Goal: Information Seeking & Learning: Learn about a topic

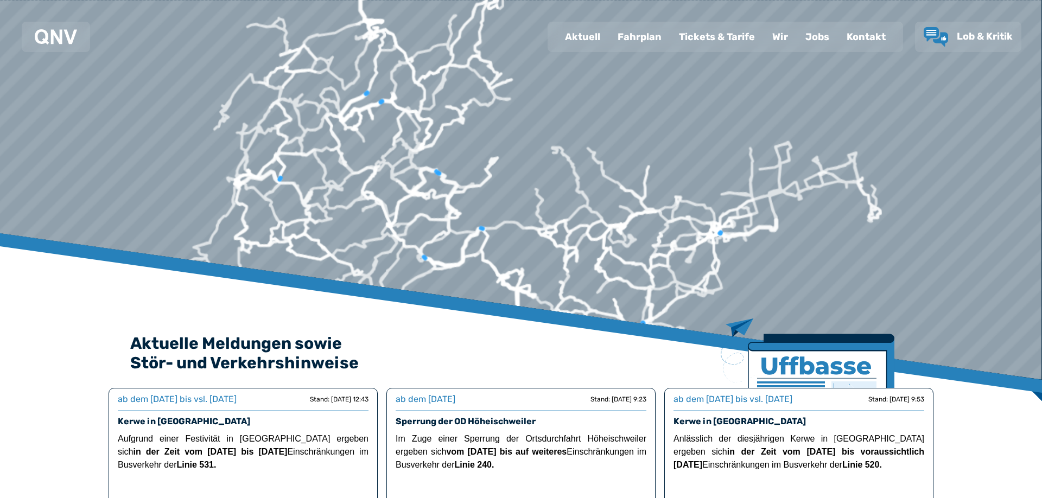
click at [818, 35] on div "Jobs" at bounding box center [817, 37] width 41 height 28
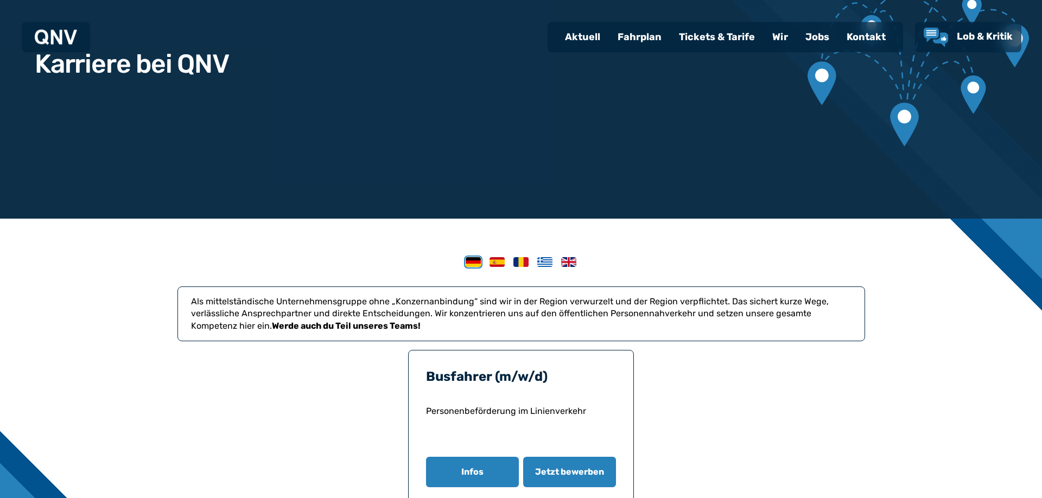
scroll to position [221, 0]
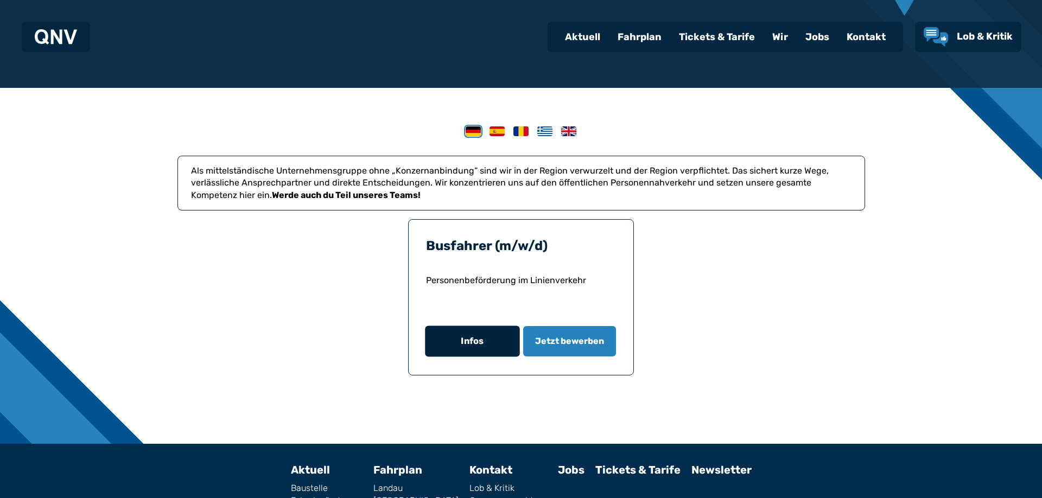
click at [455, 346] on button "Infos" at bounding box center [472, 341] width 94 height 31
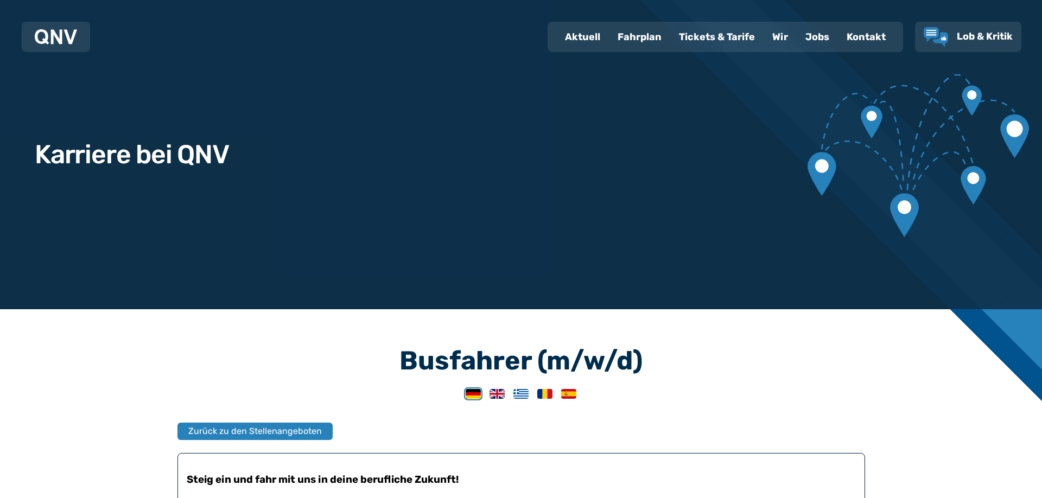
scroll to position [388, 0]
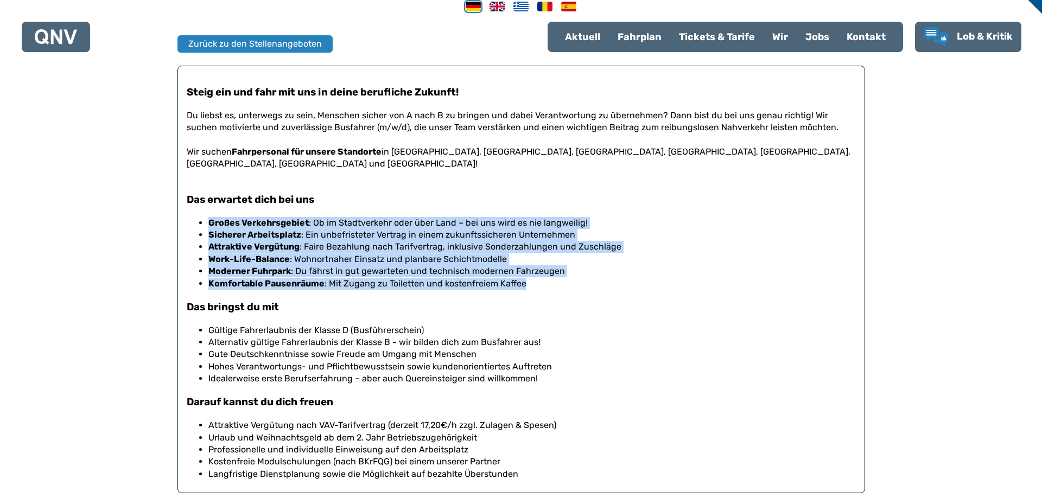
drag, startPoint x: 211, startPoint y: 212, endPoint x: 541, endPoint y: 275, distance: 335.4
click at [541, 275] on ul "Großes Verkehrsgebiet : Ob im Stadtverkehr oder über Land – bei uns wird es nie…" at bounding box center [528, 253] width 656 height 73
click at [541, 278] on li "Komfortable Pausenräume : Mit Zugang zu Toiletten und kostenfreiem Kaffee" at bounding box center [532, 284] width 648 height 12
drag, startPoint x: 531, startPoint y: 280, endPoint x: 201, endPoint y: 215, distance: 336.4
click at [201, 215] on div "Steig ein und fahr mit uns in deine berufliche Zukunft! Du liebst es, unterwegs…" at bounding box center [521, 279] width 669 height 427
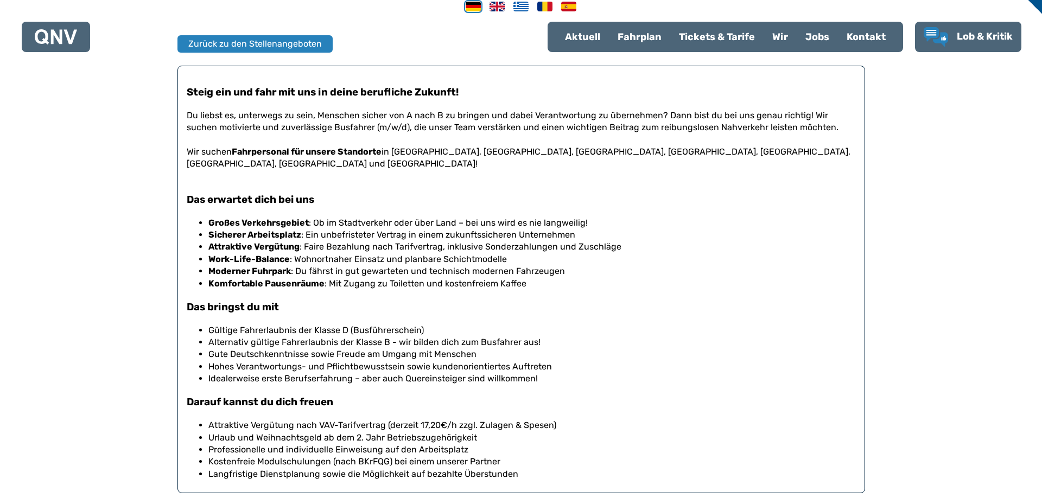
click at [199, 138] on p at bounding box center [521, 140] width 669 height 12
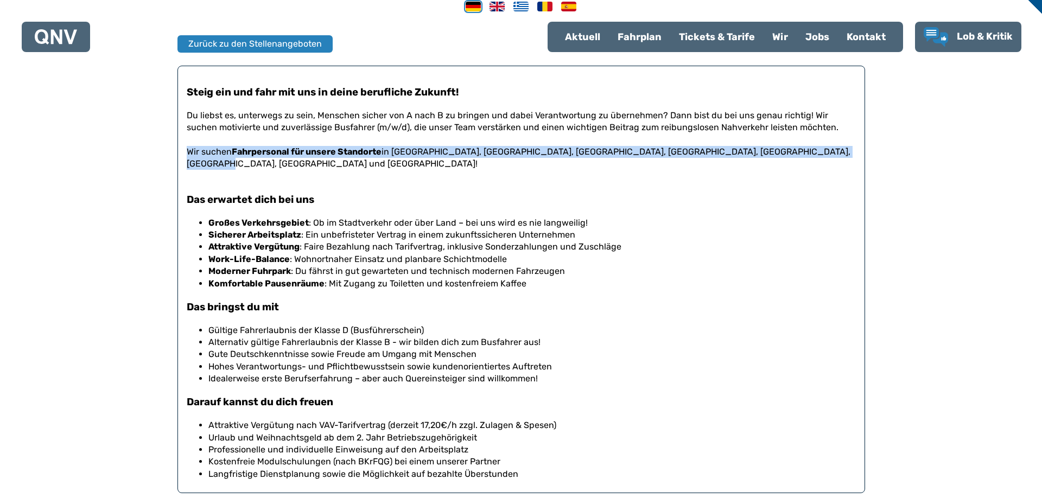
drag, startPoint x: 832, startPoint y: 155, endPoint x: 179, endPoint y: 152, distance: 653.5
click at [179, 152] on div "Steig ein und fahr mit uns in deine berufliche Zukunft! Du liebst es, unterwegs…" at bounding box center [521, 280] width 688 height 428
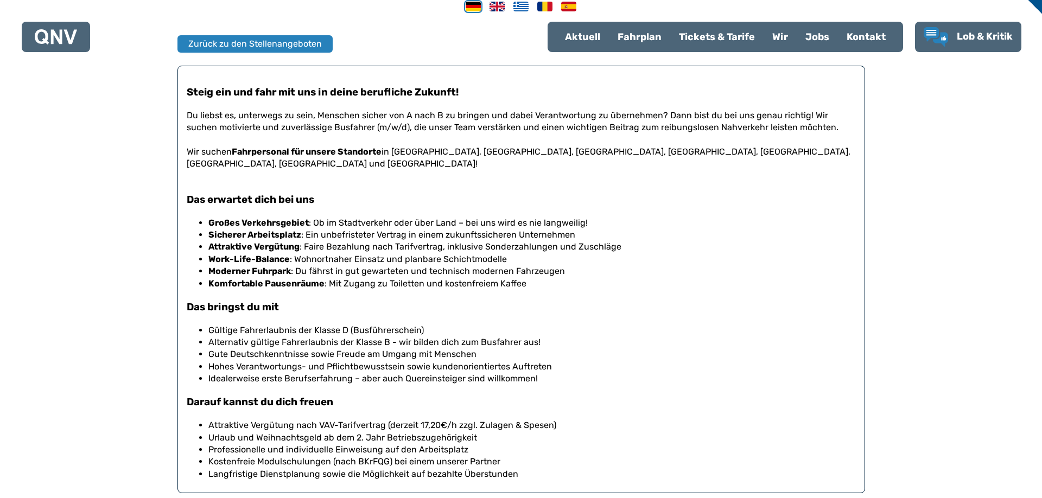
click at [211, 141] on p at bounding box center [521, 140] width 669 height 12
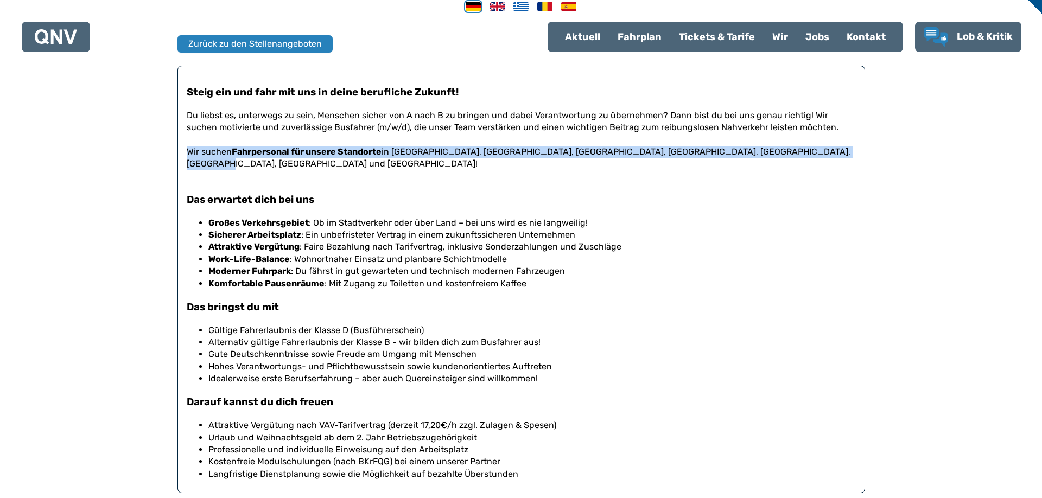
drag, startPoint x: 186, startPoint y: 152, endPoint x: 837, endPoint y: 151, distance: 651.3
click at [837, 151] on div "Steig ein und fahr mit uns in deine berufliche Zukunft! Du liebst es, unterwegs…" at bounding box center [521, 280] width 688 height 428
click at [837, 151] on p "Wir suchen Fahrpersonal für unsere Standorte in [GEOGRAPHIC_DATA], [GEOGRAPHIC_…" at bounding box center [521, 158] width 669 height 24
drag, startPoint x: 182, startPoint y: 151, endPoint x: 835, endPoint y: 157, distance: 653.0
click at [835, 157] on div "Steig ein und fahr mit uns in deine berufliche Zukunft! Du liebst es, unterwegs…" at bounding box center [521, 280] width 688 height 428
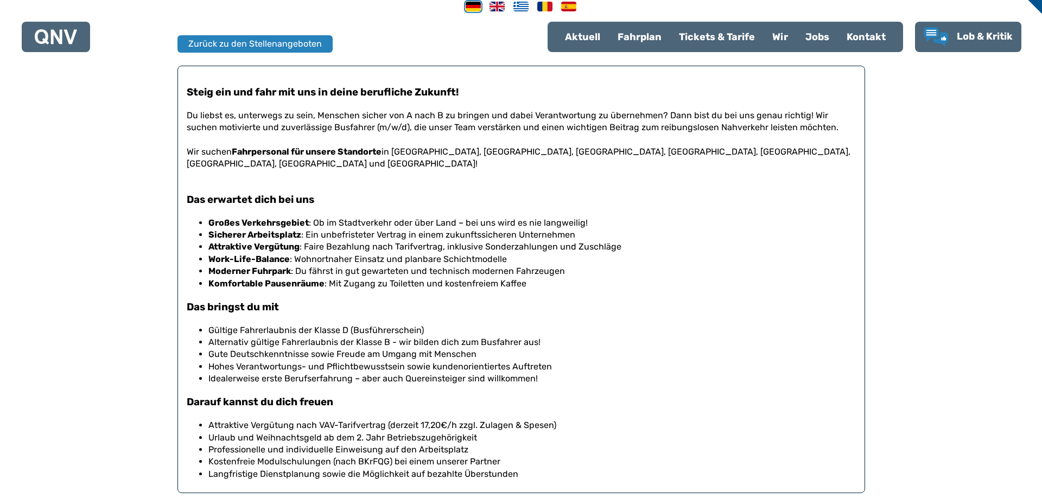
click at [810, 170] on p at bounding box center [521, 176] width 669 height 12
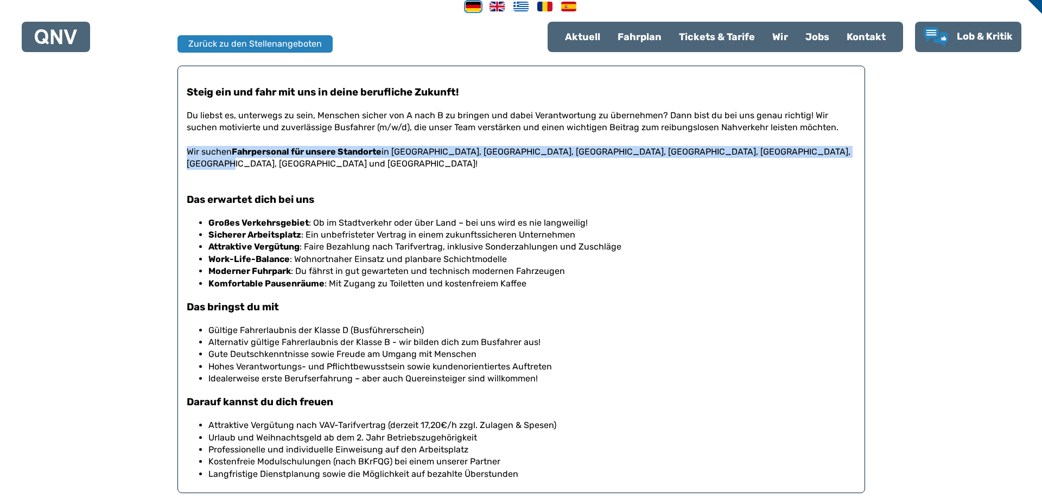
drag, startPoint x: 834, startPoint y: 154, endPoint x: 187, endPoint y: 151, distance: 647.0
click at [187, 151] on p "Wir suchen Fahrpersonal für unsere Standorte in [GEOGRAPHIC_DATA], [GEOGRAPHIC_…" at bounding box center [521, 158] width 669 height 24
click at [214, 146] on p "Wir suchen Fahrpersonal für unsere Standorte in [GEOGRAPHIC_DATA], [GEOGRAPHIC_…" at bounding box center [521, 158] width 669 height 24
drag, startPoint x: 187, startPoint y: 150, endPoint x: 839, endPoint y: 153, distance: 652.4
click at [839, 153] on p "Wir suchen Fahrpersonal für unsere Standorte in [GEOGRAPHIC_DATA], [GEOGRAPHIC_…" at bounding box center [521, 158] width 669 height 24
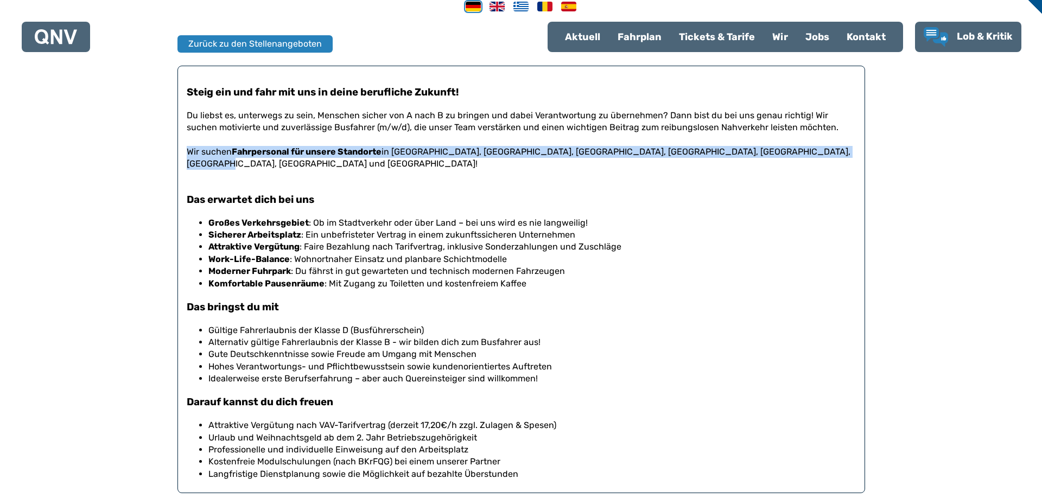
click at [663, 154] on p "Wir suchen Fahrpersonal für unsere Standorte in [GEOGRAPHIC_DATA], [GEOGRAPHIC_…" at bounding box center [521, 158] width 669 height 24
drag, startPoint x: 829, startPoint y: 158, endPoint x: 188, endPoint y: 153, distance: 640.5
click at [188, 153] on p "Wir suchen Fahrpersonal für unsere Standorte in [GEOGRAPHIC_DATA], [GEOGRAPHIC_…" at bounding box center [521, 158] width 669 height 24
click at [199, 151] on p "Wir suchen Fahrpersonal für unsere Standorte in [GEOGRAPHIC_DATA], [GEOGRAPHIC_…" at bounding box center [521, 158] width 669 height 24
drag, startPoint x: 185, startPoint y: 153, endPoint x: 836, endPoint y: 161, distance: 651.4
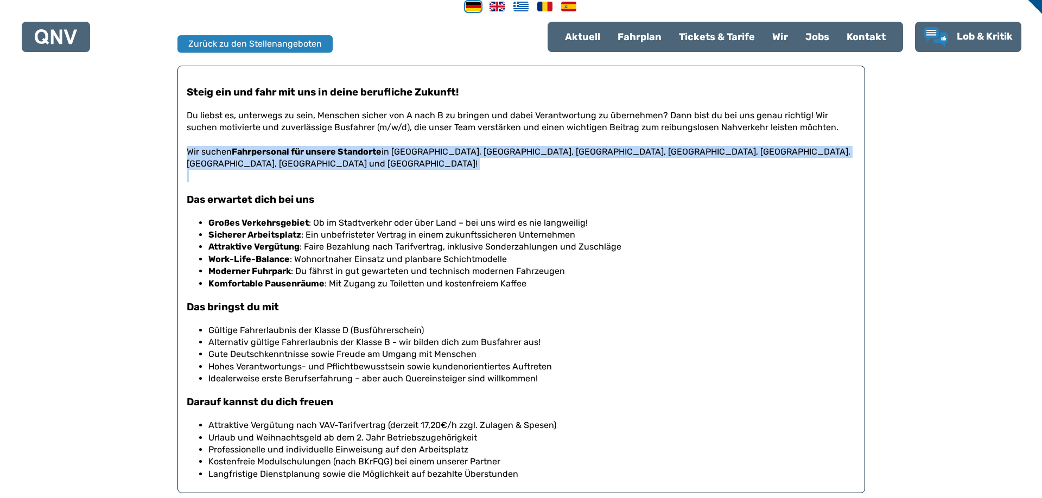
click at [836, 161] on div "Steig ein und fahr mit uns in deine berufliche Zukunft! Du liebst es, unterwegs…" at bounding box center [521, 280] width 688 height 428
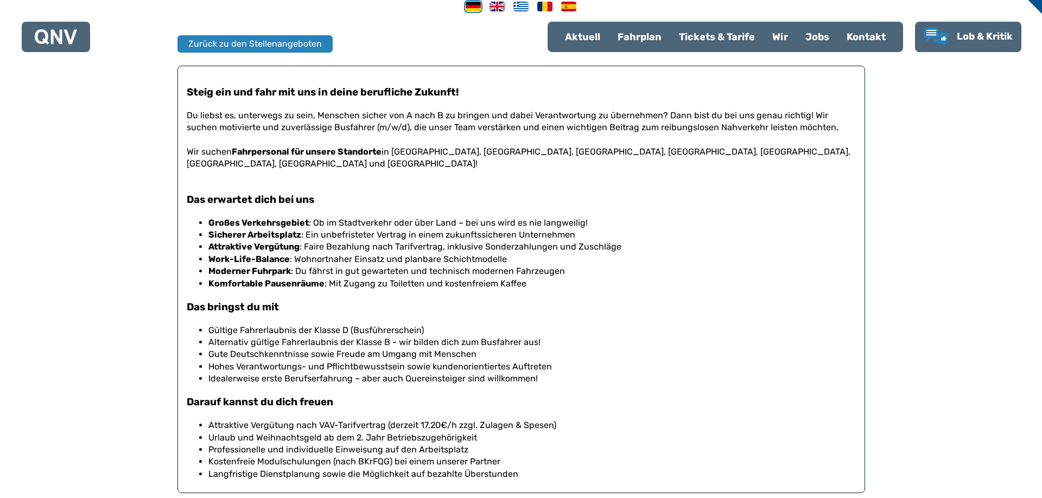
click at [578, 217] on li "Großes Verkehrsgebiet : Ob im Stadtverkehr oder über Land – bei uns wird es nie…" at bounding box center [532, 223] width 648 height 12
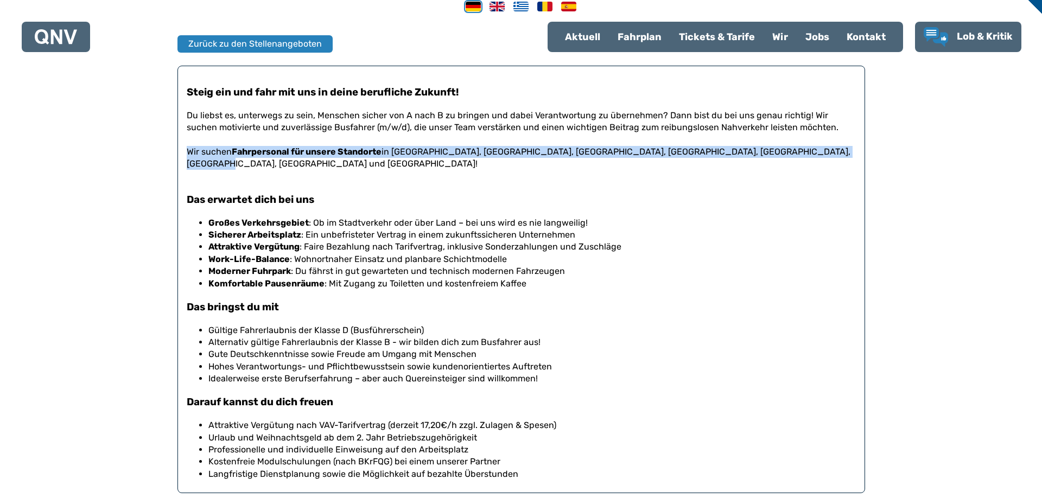
drag, startPoint x: 836, startPoint y: 153, endPoint x: 177, endPoint y: 151, distance: 658.9
click at [177, 151] on article "Busfahrer (m/w/d) Zurück zu den Stellenangeboten Steig ein und fahr mit uns in …" at bounding box center [521, 226] width 688 height 533
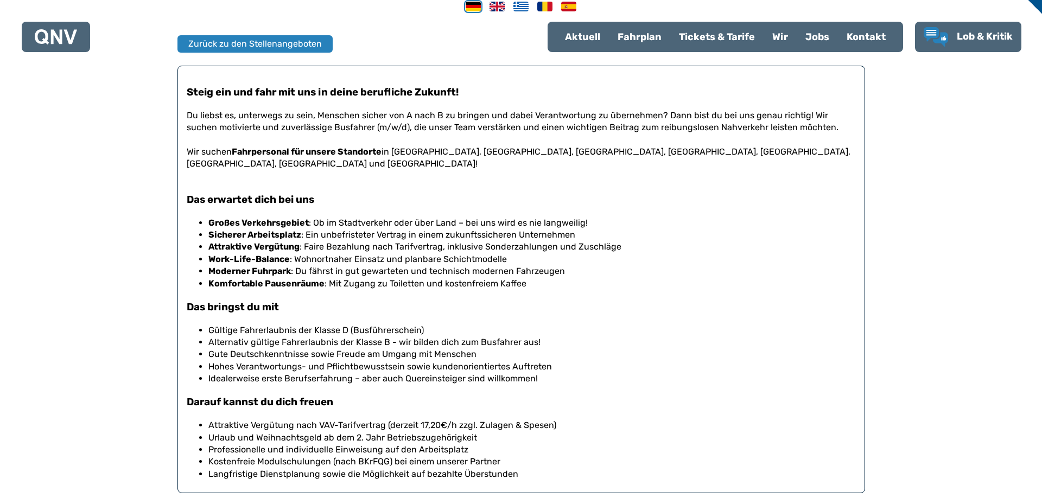
click at [394, 193] on h3 "Das erwartet dich bei uns" at bounding box center [521, 200] width 669 height 14
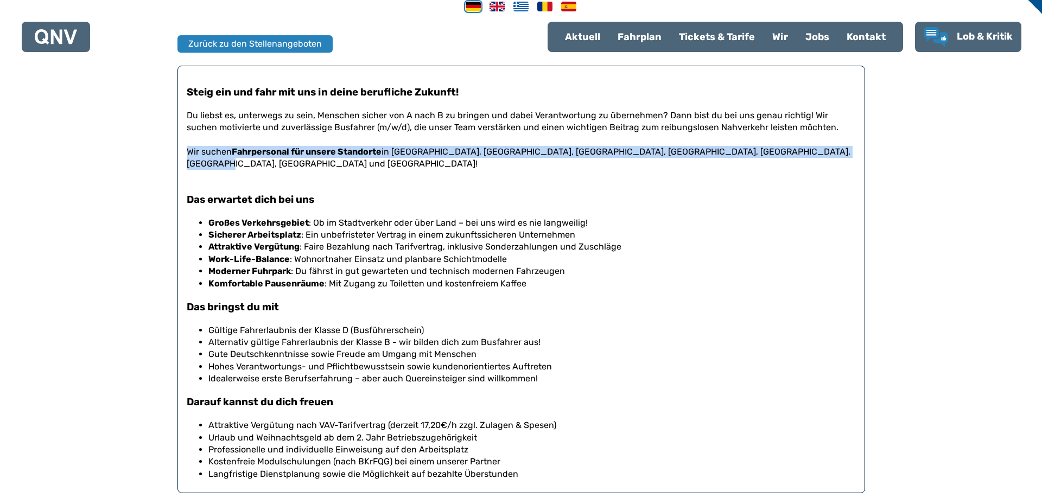
drag, startPoint x: 187, startPoint y: 151, endPoint x: 854, endPoint y: 155, distance: 667.1
click at [854, 155] on p "Wir suchen Fahrpersonal für unsere Standorte in [GEOGRAPHIC_DATA], [GEOGRAPHIC_…" at bounding box center [521, 158] width 669 height 24
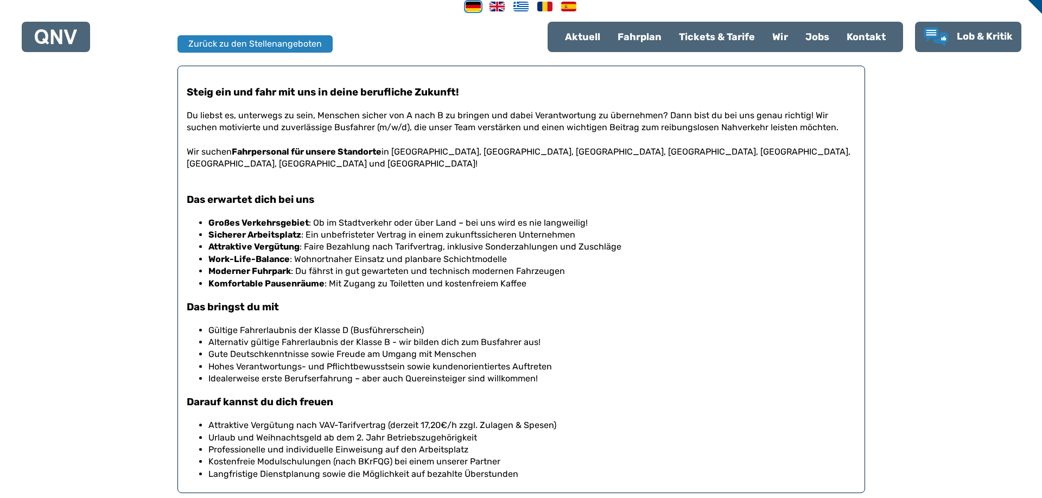
click at [442, 170] on p at bounding box center [521, 176] width 669 height 12
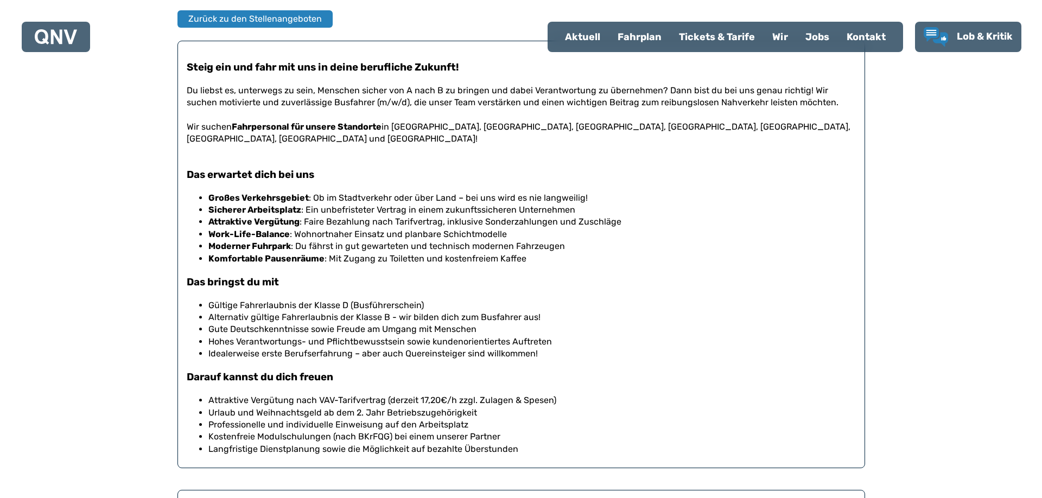
scroll to position [191, 0]
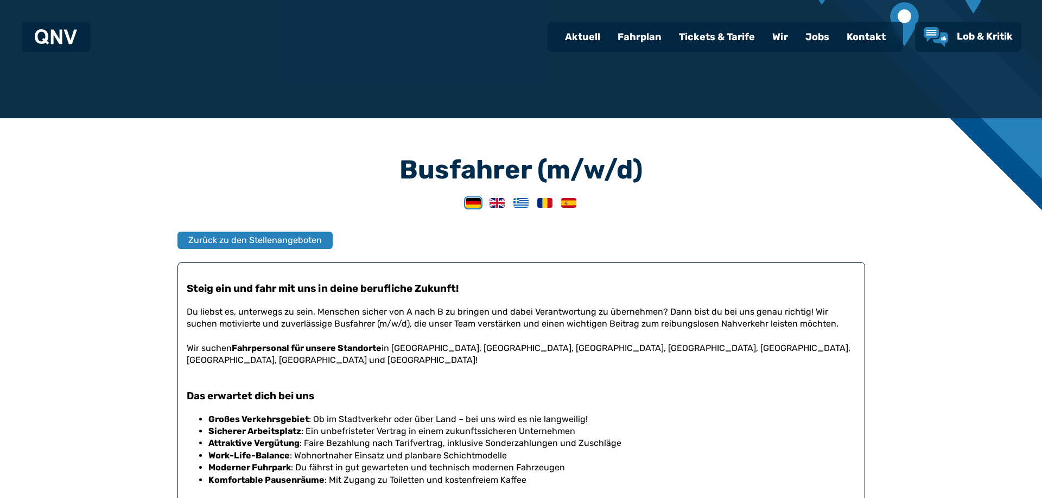
click at [612, 155] on div "Busfahrer (m/w/d) Zurück zu den Stellenangeboten Steig ein und fahr mit uns in …" at bounding box center [521, 493] width 1042 height 750
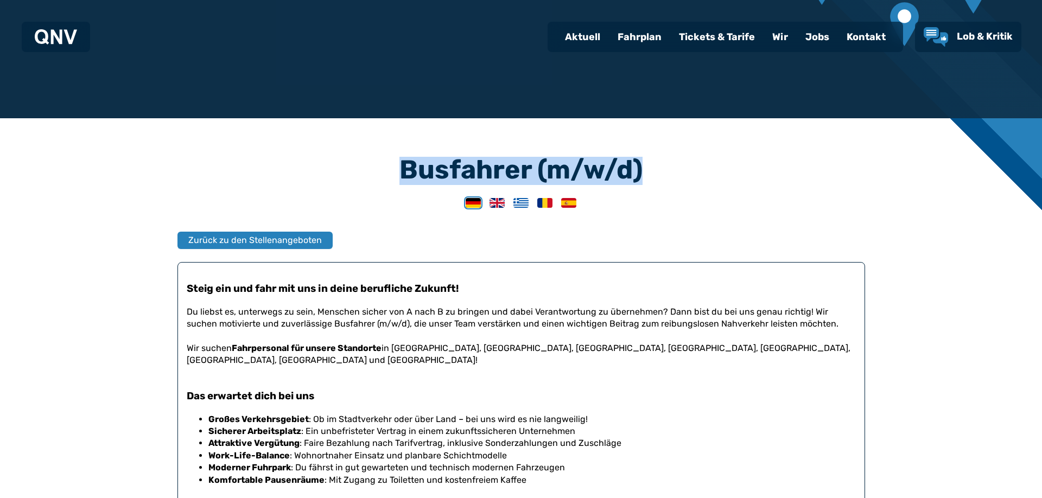
drag, startPoint x: 402, startPoint y: 175, endPoint x: 696, endPoint y: 186, distance: 293.8
click at [696, 186] on article "Busfahrer (m/w/d) Zurück zu den Stellenangeboten Steig ein und fahr mit uns in …" at bounding box center [521, 423] width 688 height 533
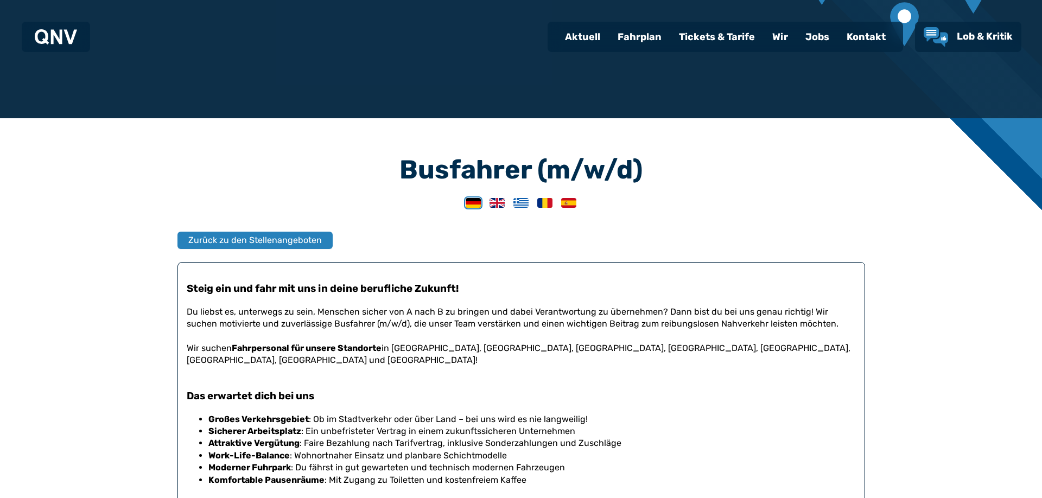
click at [649, 182] on h3 "Busfahrer (m/w/d)" at bounding box center [521, 170] width 688 height 26
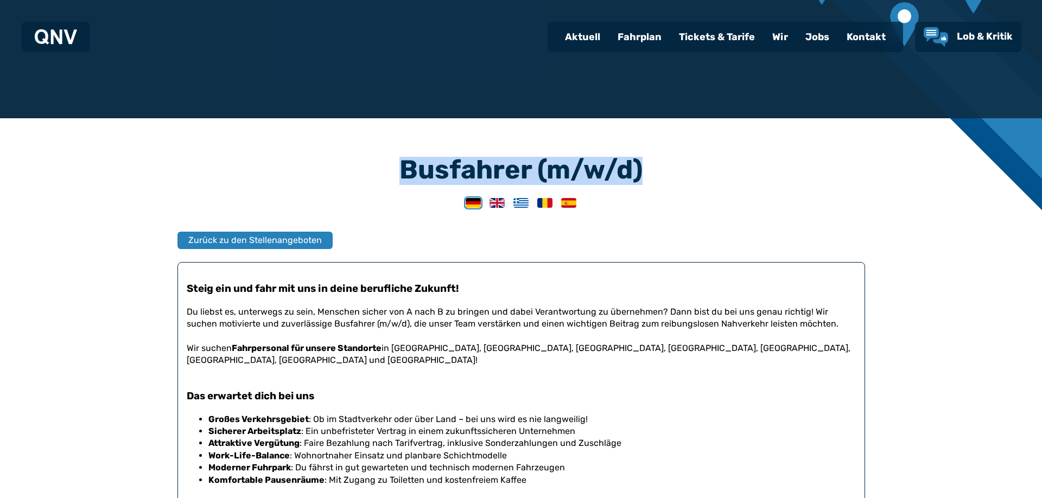
drag, startPoint x: 659, startPoint y: 173, endPoint x: 341, endPoint y: 162, distance: 318.8
click at [341, 162] on h3 "Busfahrer (m/w/d)" at bounding box center [521, 170] width 688 height 26
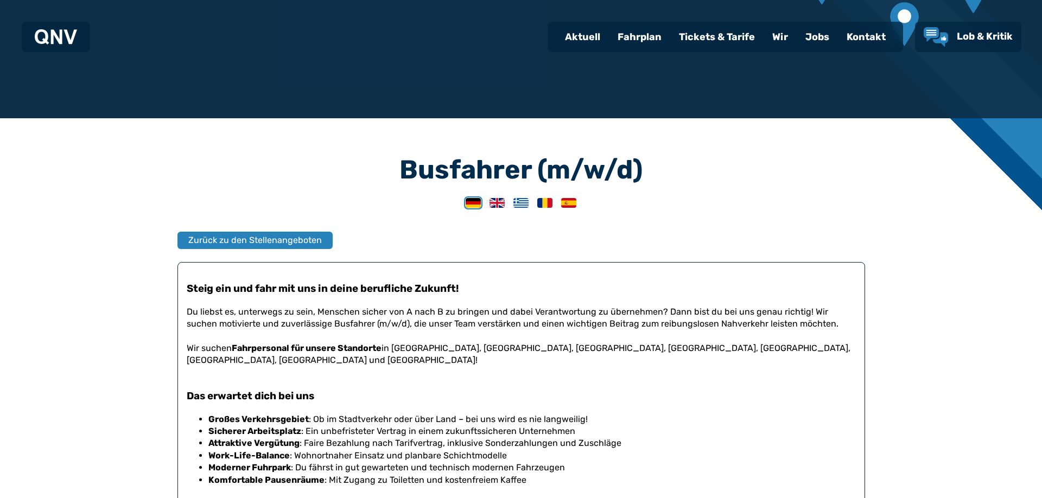
click at [365, 168] on h3 "Busfahrer (m/w/d)" at bounding box center [521, 170] width 688 height 26
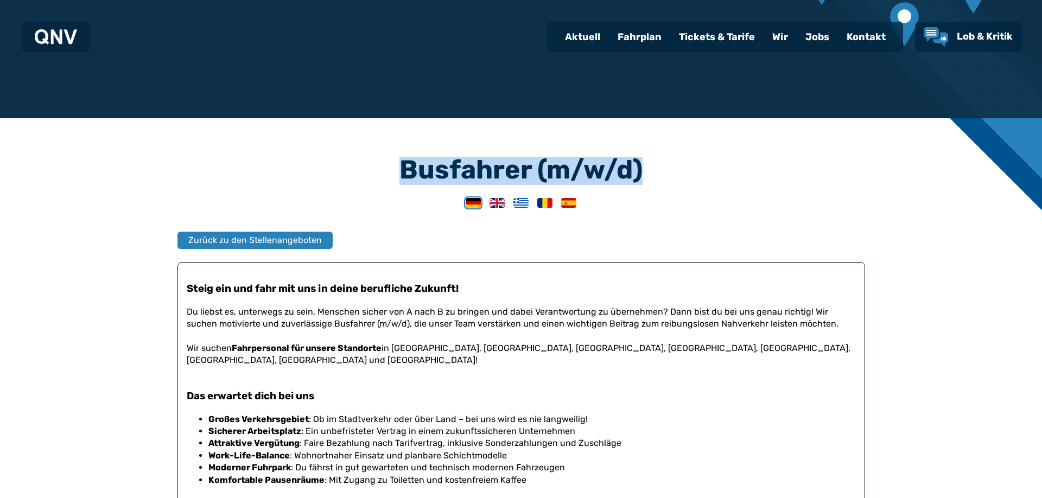
drag, startPoint x: 376, startPoint y: 166, endPoint x: 684, endPoint y: 179, distance: 308.6
click at [684, 179] on h3 "Busfahrer (m/w/d)" at bounding box center [521, 170] width 688 height 26
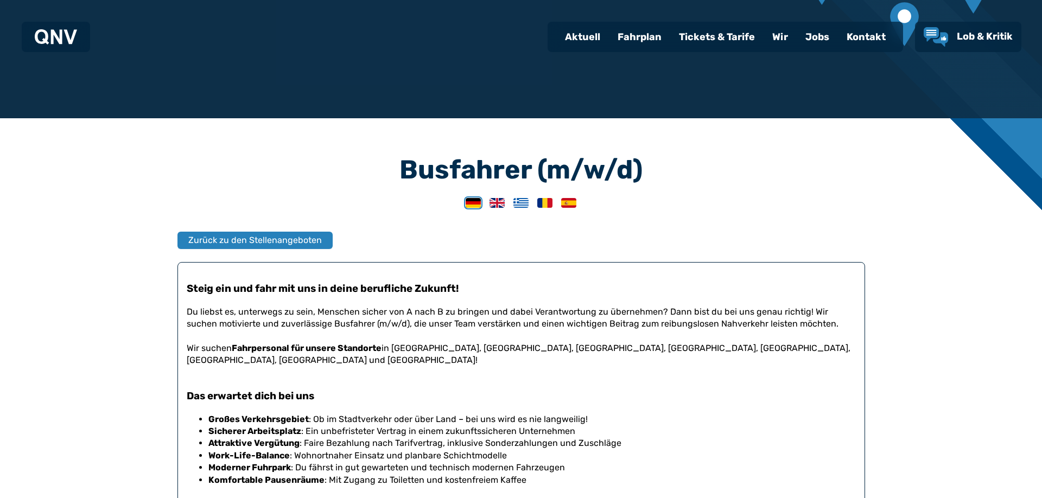
click at [674, 175] on h3 "Busfahrer (m/w/d)" at bounding box center [521, 170] width 688 height 26
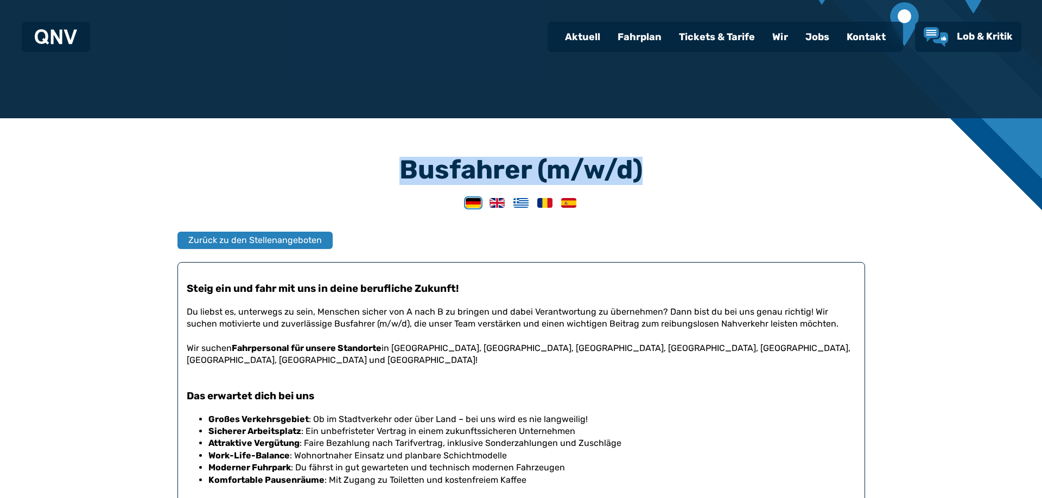
drag, startPoint x: 665, startPoint y: 172, endPoint x: 377, endPoint y: 162, distance: 287.8
click at [377, 162] on h3 "Busfahrer (m/w/d)" at bounding box center [521, 170] width 688 height 26
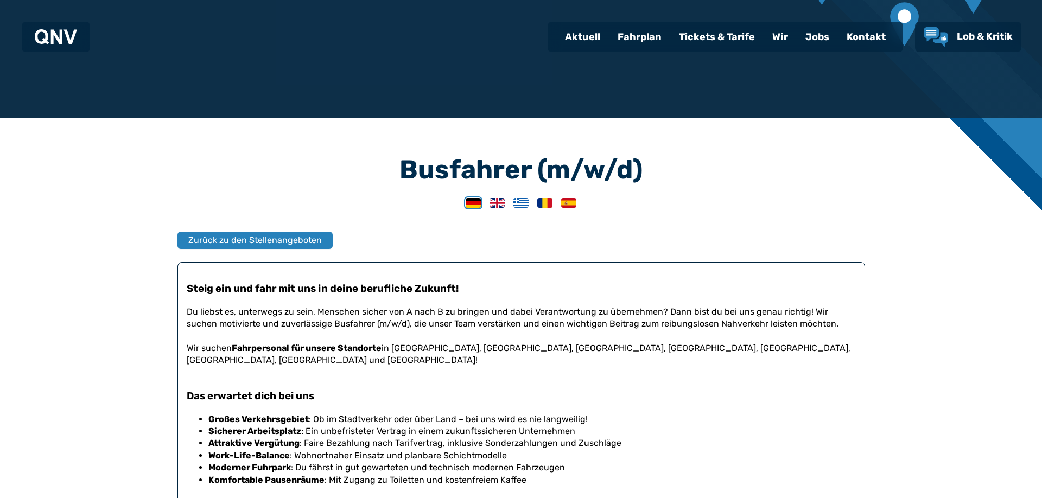
click at [403, 162] on h3 "Busfahrer (m/w/d)" at bounding box center [521, 170] width 688 height 26
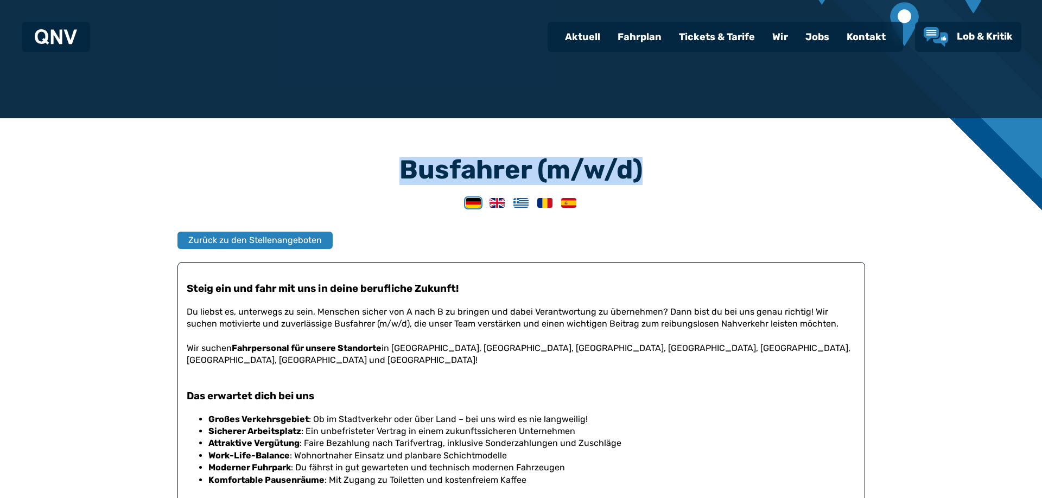
drag, startPoint x: 407, startPoint y: 164, endPoint x: 657, endPoint y: 163, distance: 249.7
click at [657, 163] on h3 "Busfahrer (m/w/d)" at bounding box center [521, 170] width 688 height 26
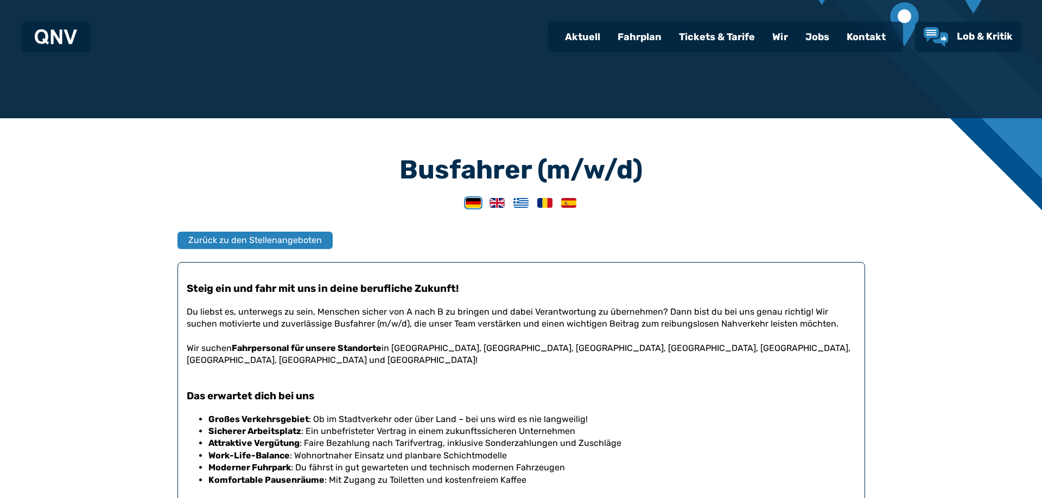
click at [669, 161] on h3 "Busfahrer (m/w/d)" at bounding box center [521, 170] width 688 height 26
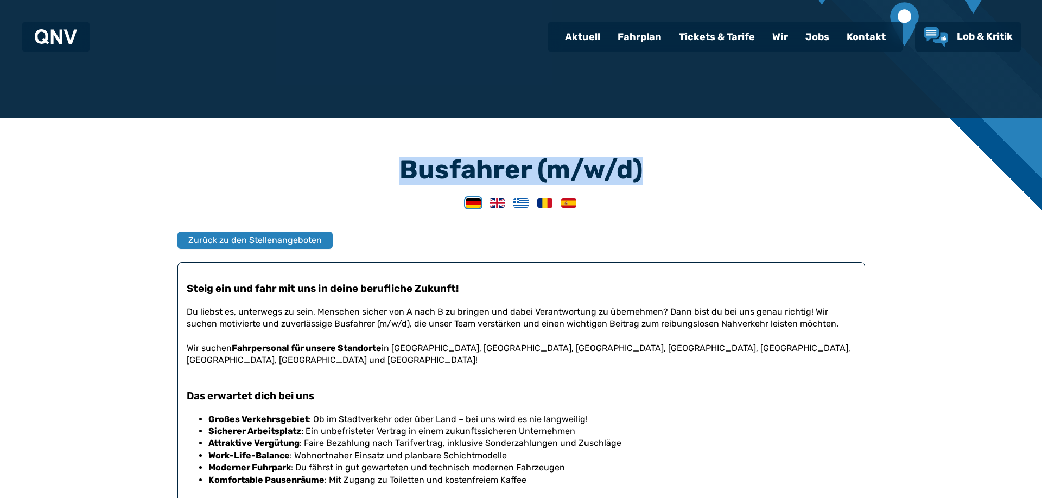
drag, startPoint x: 655, startPoint y: 167, endPoint x: 387, endPoint y: 154, distance: 268.5
click at [387, 157] on article "Busfahrer (m/w/d) Zurück zu den Stellenangeboten Steig ein und fahr mit uns in …" at bounding box center [521, 423] width 688 height 533
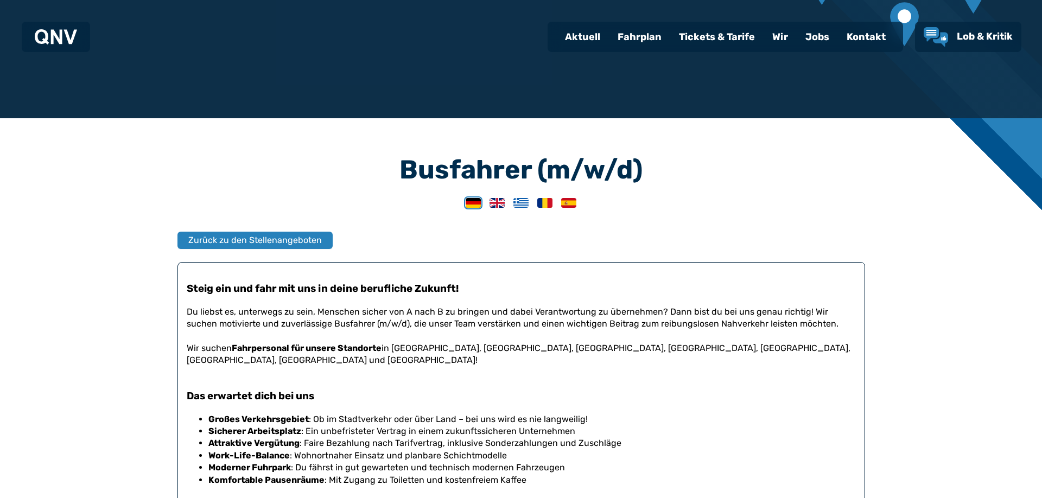
click at [359, 153] on div "Busfahrer (m/w/d) Zurück zu den Stellenangeboten Steig ein und fahr mit uns in …" at bounding box center [521, 493] width 1042 height 750
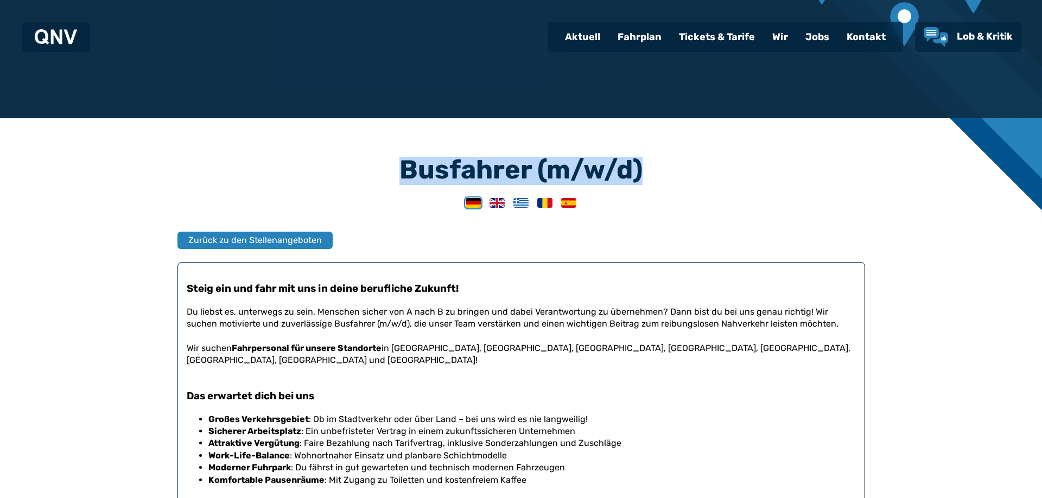
drag, startPoint x: 392, startPoint y: 169, endPoint x: 688, endPoint y: 170, distance: 296.4
click at [688, 170] on h3 "Busfahrer (m/w/d)" at bounding box center [521, 170] width 688 height 26
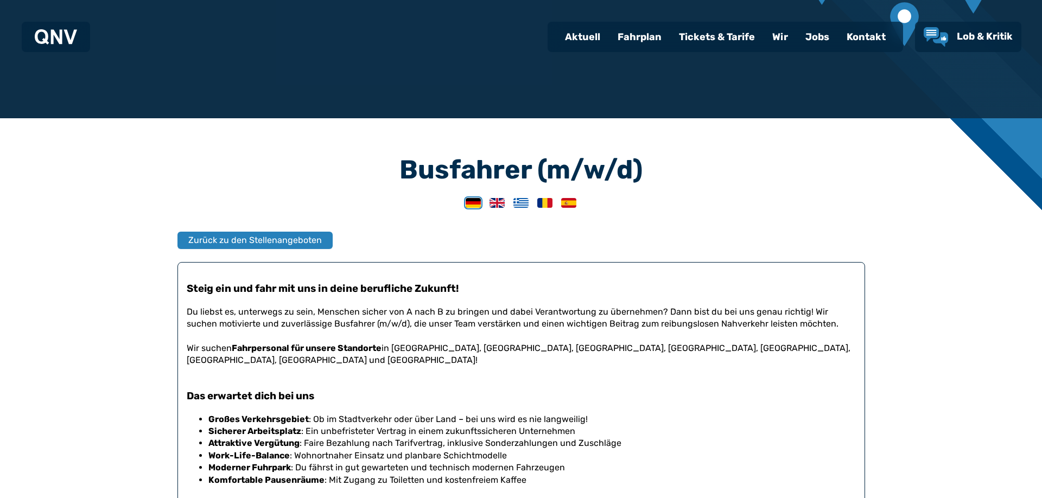
click at [688, 170] on h3 "Busfahrer (m/w/d)" at bounding box center [521, 170] width 688 height 26
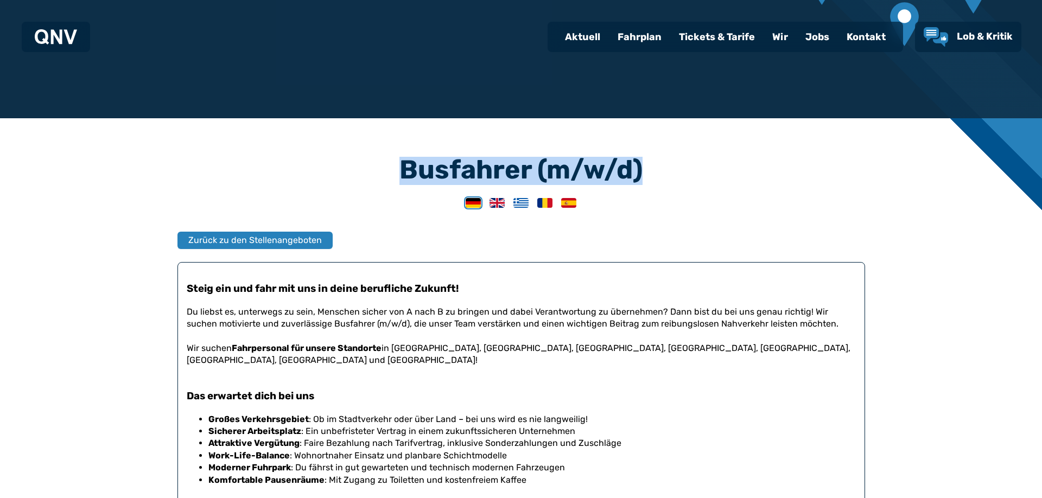
drag, startPoint x: 588, startPoint y: 162, endPoint x: 350, endPoint y: 173, distance: 238.5
click at [350, 173] on h3 "Busfahrer (m/w/d)" at bounding box center [521, 170] width 688 height 26
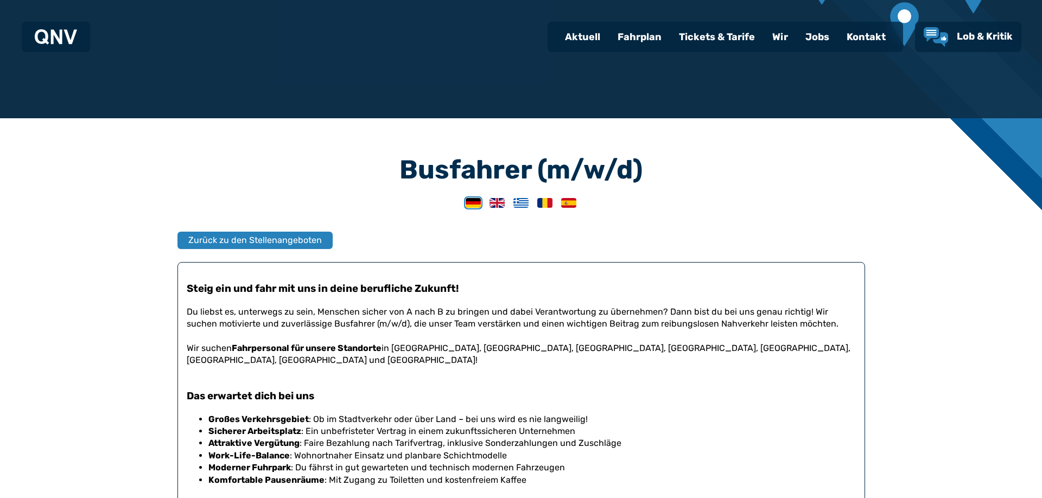
click at [299, 172] on h3 "Busfahrer (m/w/d)" at bounding box center [521, 170] width 688 height 26
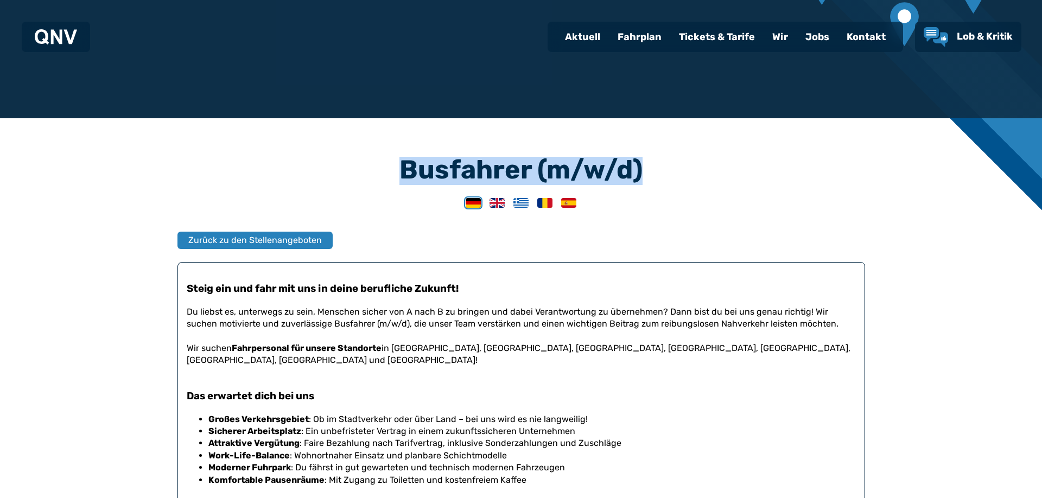
drag, startPoint x: 354, startPoint y: 160, endPoint x: 756, endPoint y: 181, distance: 401.7
click at [756, 181] on h3 "Busfahrer (m/w/d)" at bounding box center [521, 170] width 688 height 26
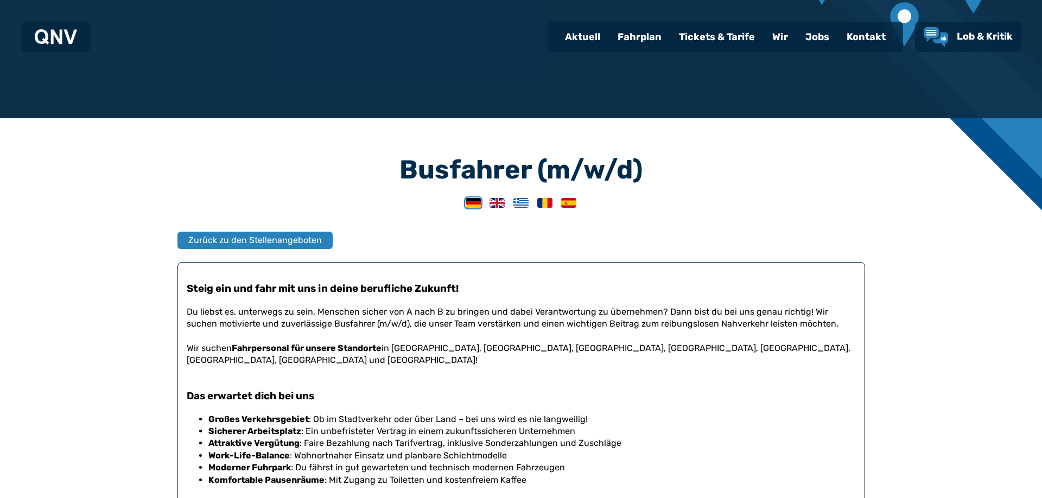
click at [712, 174] on h3 "Busfahrer (m/w/d)" at bounding box center [521, 170] width 688 height 26
click at [680, 167] on h3 "Busfahrer (m/w/d)" at bounding box center [521, 170] width 688 height 26
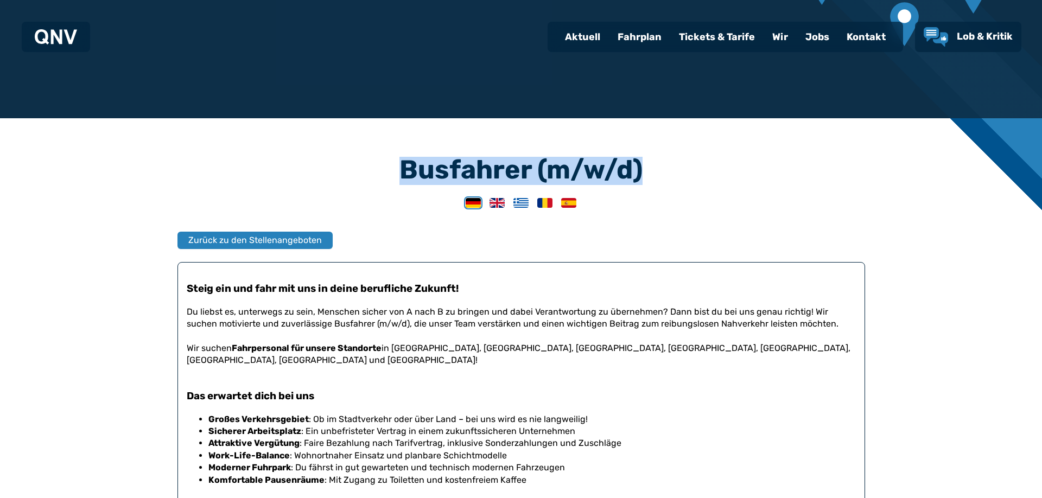
drag, startPoint x: 657, startPoint y: 168, endPoint x: 361, endPoint y: 154, distance: 296.7
click at [364, 157] on article "Busfahrer (m/w/d) Zurück zu den Stellenangeboten Steig ein und fahr mit uns in …" at bounding box center [521, 423] width 688 height 533
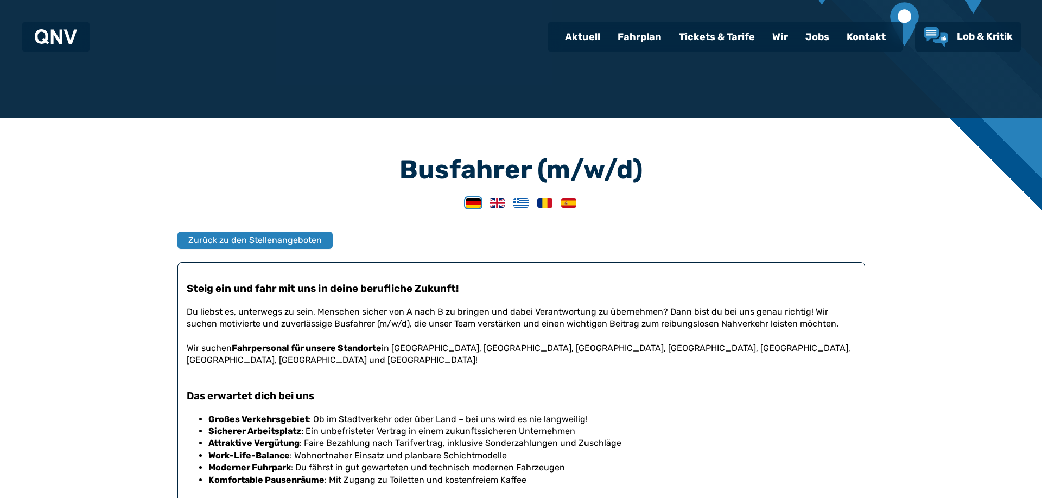
click at [337, 149] on div "Busfahrer (m/w/d) Zurück zu den Stellenangeboten Steig ein und fahr mit uns in …" at bounding box center [521, 493] width 1042 height 750
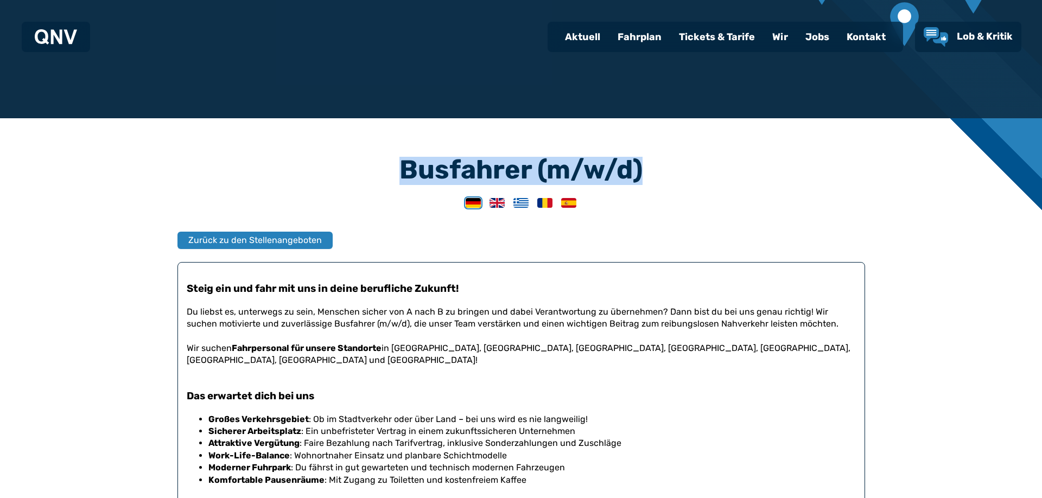
drag, startPoint x: 442, startPoint y: 170, endPoint x: 724, endPoint y: 181, distance: 281.4
click at [724, 181] on h3 "Busfahrer (m/w/d)" at bounding box center [521, 170] width 688 height 26
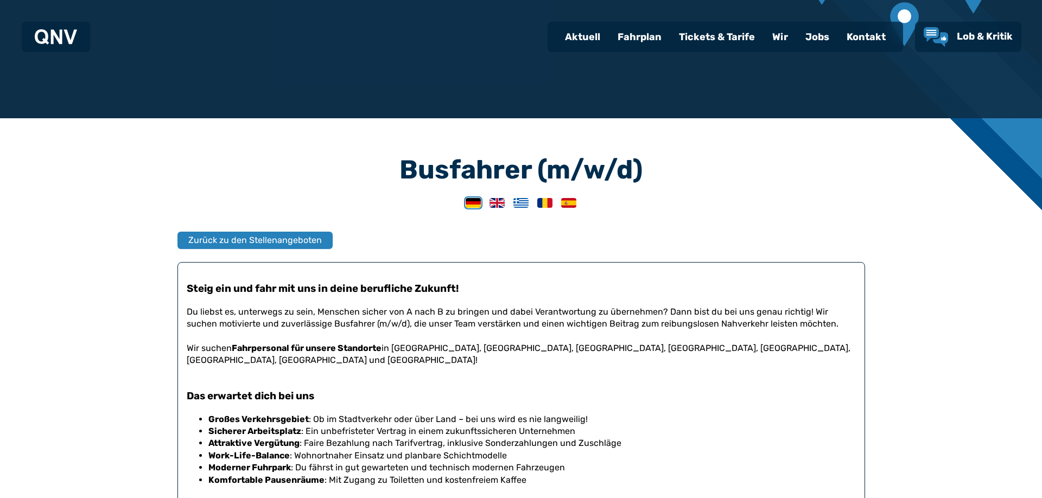
click at [724, 181] on h3 "Busfahrer (m/w/d)" at bounding box center [521, 170] width 688 height 26
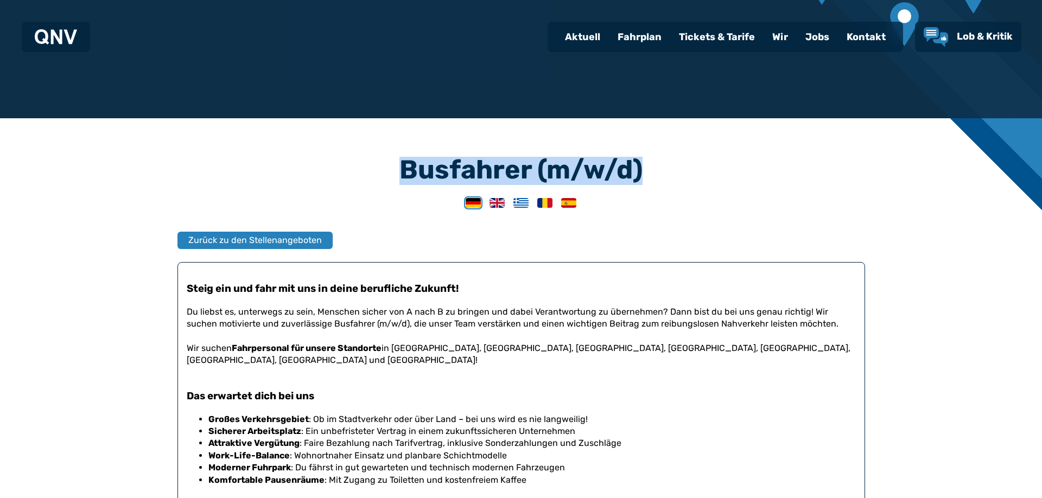
drag, startPoint x: 691, startPoint y: 177, endPoint x: 295, endPoint y: 139, distance: 398.0
click at [295, 157] on article "Busfahrer (m/w/d) Zurück zu den Stellenangeboten Steig ein und fahr mit uns in …" at bounding box center [521, 423] width 688 height 533
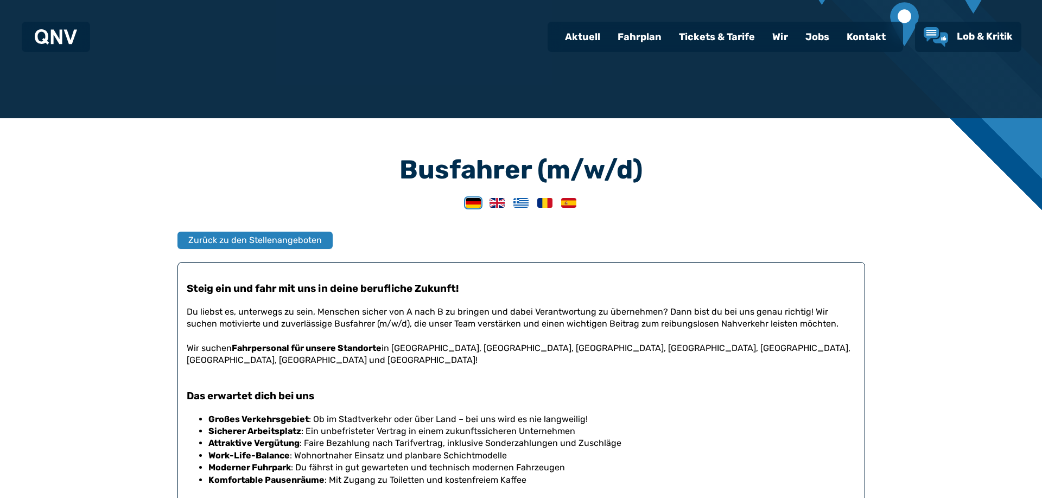
click at [309, 134] on div "Busfahrer (m/w/d) Zurück zu den Stellenangeboten Steig ein und fahr mit uns in …" at bounding box center [521, 493] width 1042 height 750
click at [213, 177] on h3 "Busfahrer (m/w/d)" at bounding box center [521, 170] width 688 height 26
click at [252, 177] on h3 "Busfahrer (m/w/d)" at bounding box center [521, 170] width 688 height 26
click at [214, 173] on h3 "Busfahrer (m/w/d)" at bounding box center [521, 170] width 688 height 26
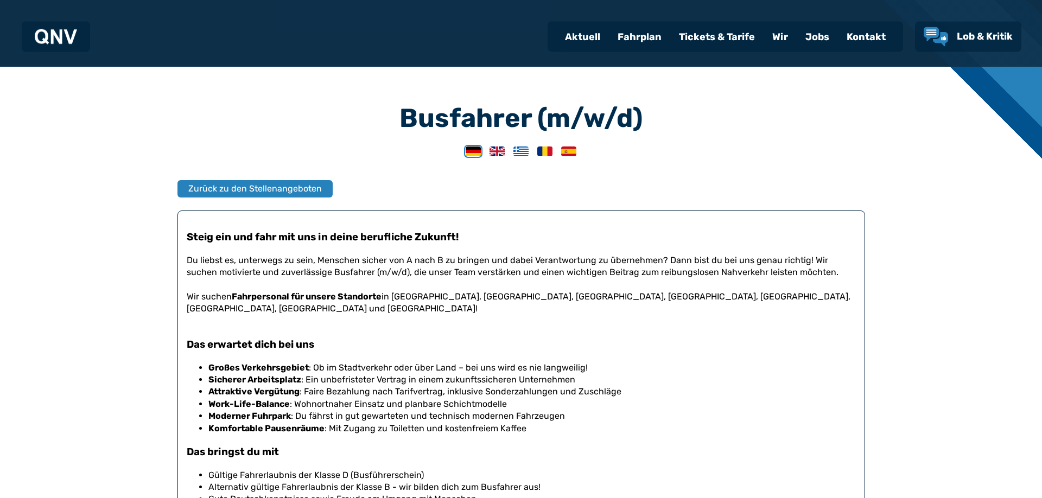
scroll to position [246, 0]
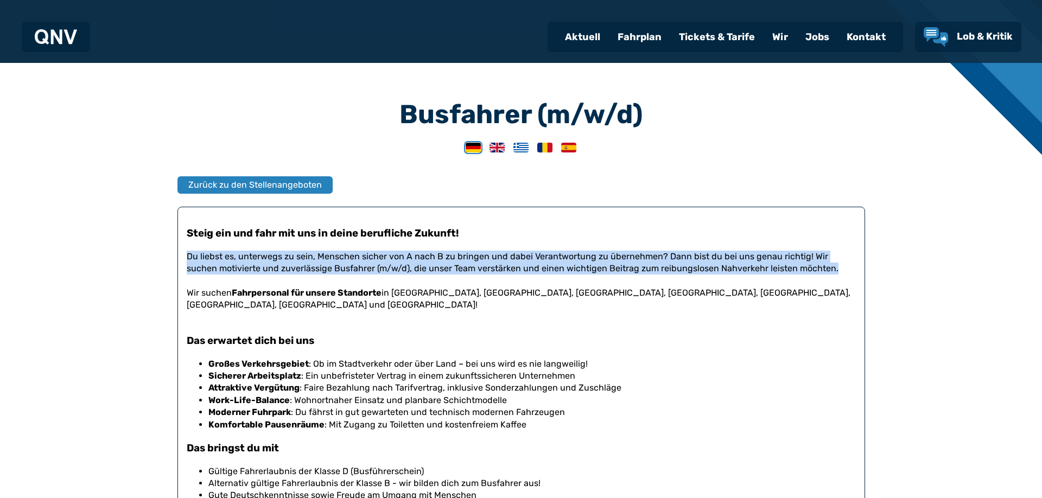
drag, startPoint x: 182, startPoint y: 255, endPoint x: 811, endPoint y: 272, distance: 629.3
click at [811, 272] on div "Steig ein und fahr mit uns in deine berufliche Zukunft! Du liebst es, unterwegs…" at bounding box center [521, 421] width 688 height 428
click at [746, 271] on p "Du liebst es, unterwegs zu sein, Menschen sicher von A nach B zu bringen und da…" at bounding box center [521, 263] width 669 height 24
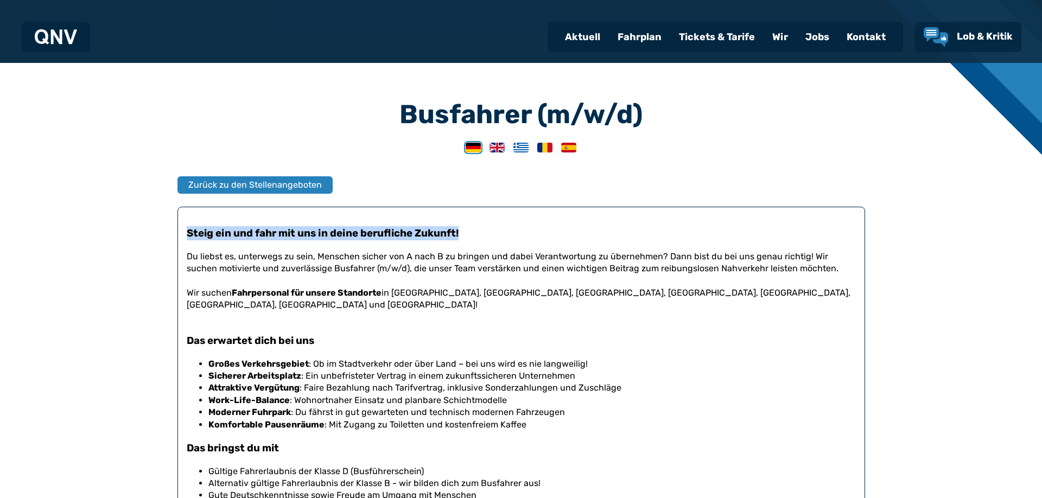
drag, startPoint x: 231, startPoint y: 234, endPoint x: 616, endPoint y: 231, distance: 384.9
click at [614, 231] on div "Steig ein und fahr mit uns in deine berufliche Zukunft! Du liebst es, unterwegs…" at bounding box center [521, 421] width 688 height 428
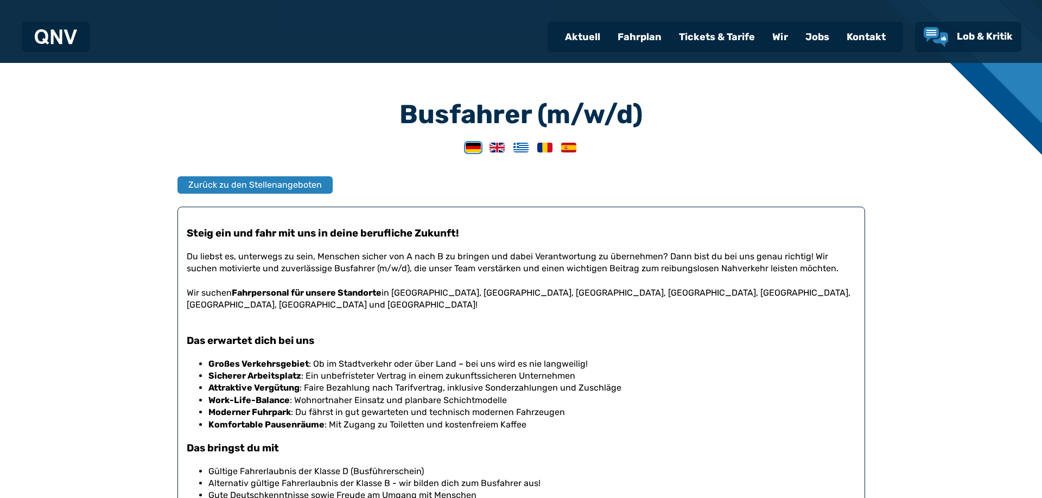
click at [547, 232] on h3 "Steig ein und fahr mit uns in deine berufliche Zukunft!" at bounding box center [521, 233] width 669 height 14
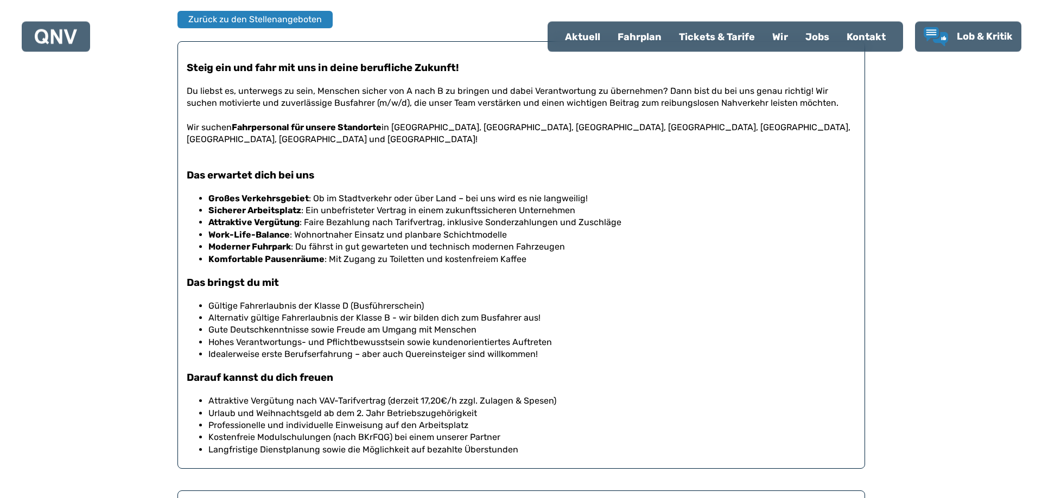
scroll to position [413, 0]
